Goal: Contribute content

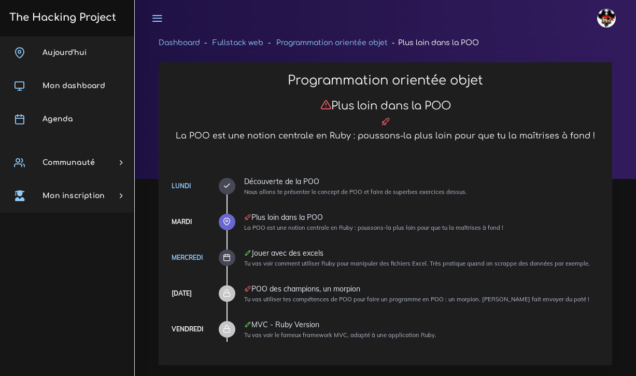
scroll to position [4759, 0]
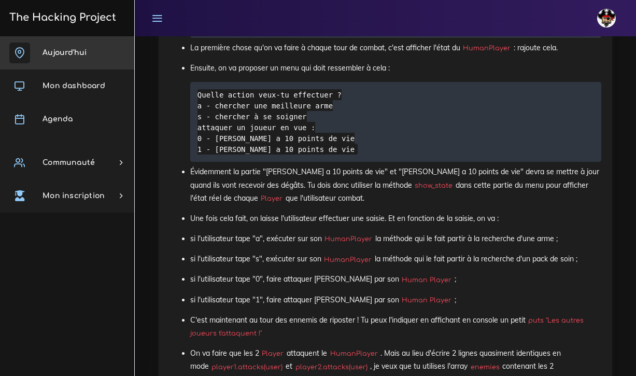
click at [91, 57] on link "Aujourd'hui" at bounding box center [67, 52] width 134 height 33
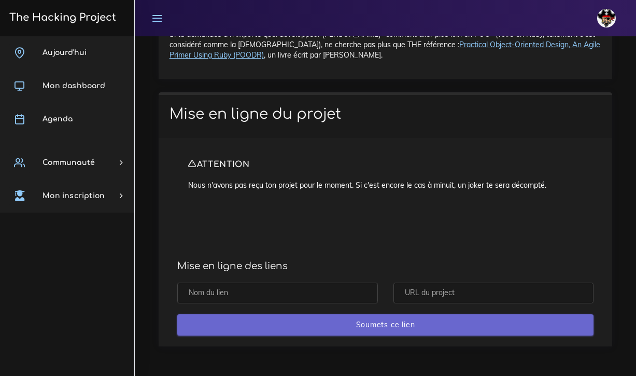
scroll to position [10269, 0]
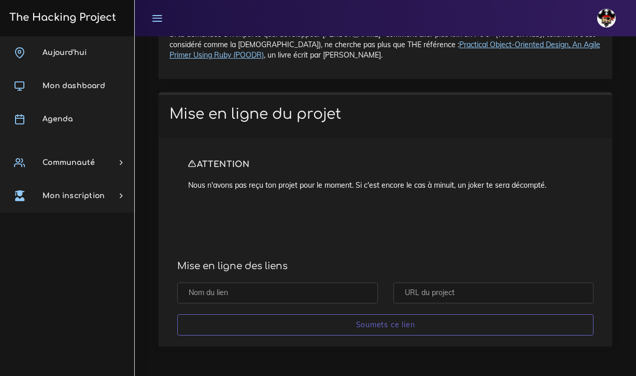
click at [220, 298] on input "text" at bounding box center [277, 293] width 201 height 21
click at [477, 295] on input "text" at bounding box center [493, 293] width 201 height 21
paste input "https://github.com/jobeejobaa/ruby23_09"
type input "https://github.com/jobeejobaa/ruby23_09"
click at [269, 291] on input "text" at bounding box center [277, 293] width 201 height 21
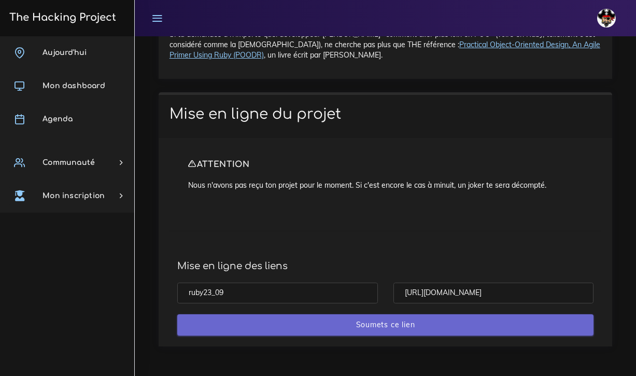
type input "ruby23_09"
click at [412, 328] on input "Soumets ce lien" at bounding box center [385, 324] width 416 height 21
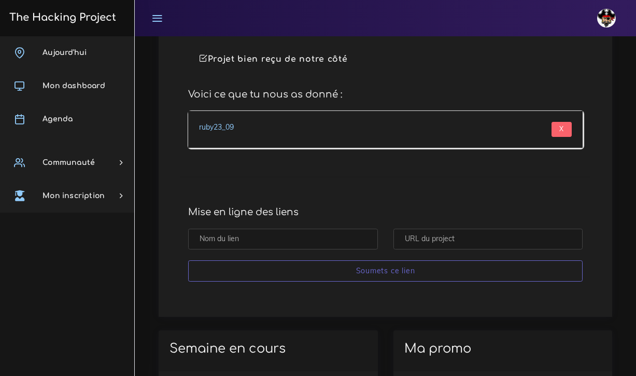
scroll to position [396, 0]
click at [227, 126] on link "ruby23_09" at bounding box center [216, 127] width 35 height 9
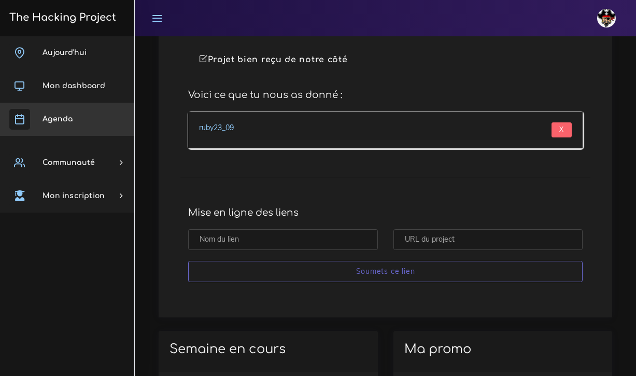
click at [81, 114] on link "Agenda" at bounding box center [67, 119] width 134 height 33
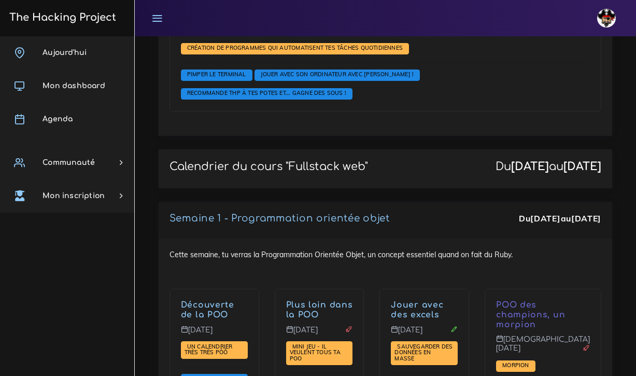
scroll to position [1714, 0]
